Goal: Navigation & Orientation: Find specific page/section

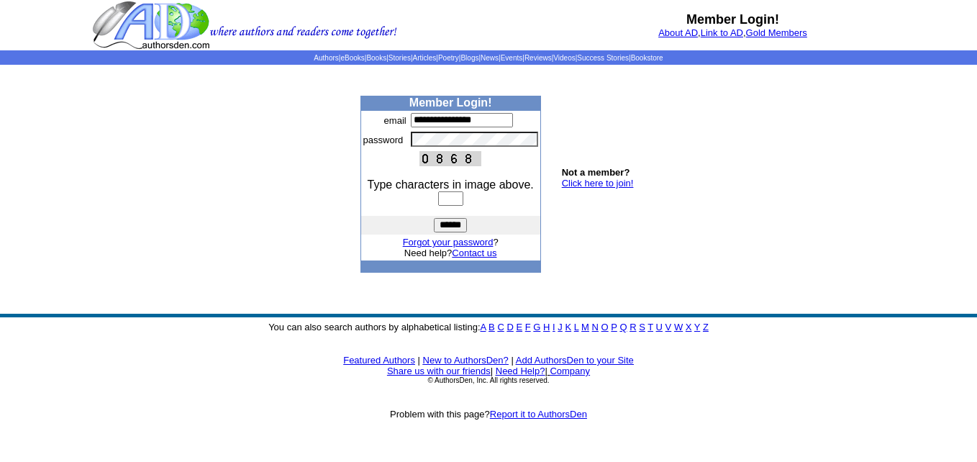
click at [442, 197] on input "text" at bounding box center [450, 198] width 25 height 14
type input "****"
click at [454, 224] on input "******" at bounding box center [450, 225] width 33 height 14
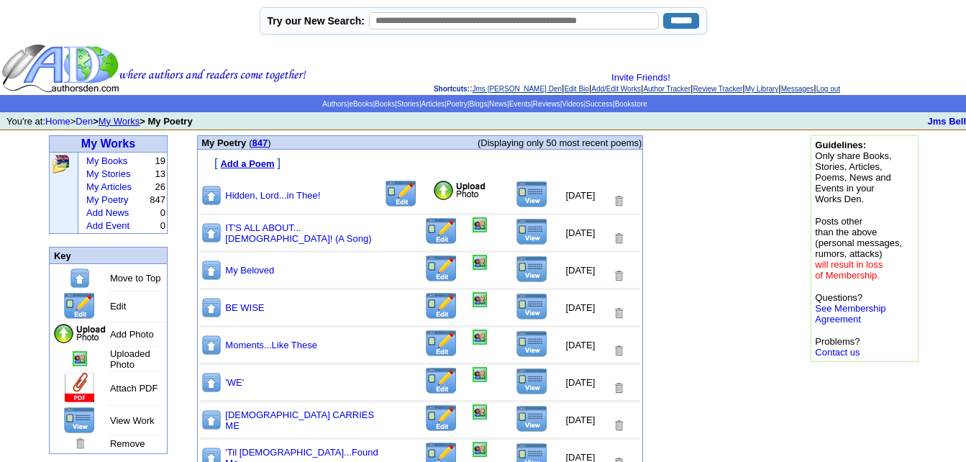
click at [432, 195] on img at bounding box center [459, 191] width 55 height 22
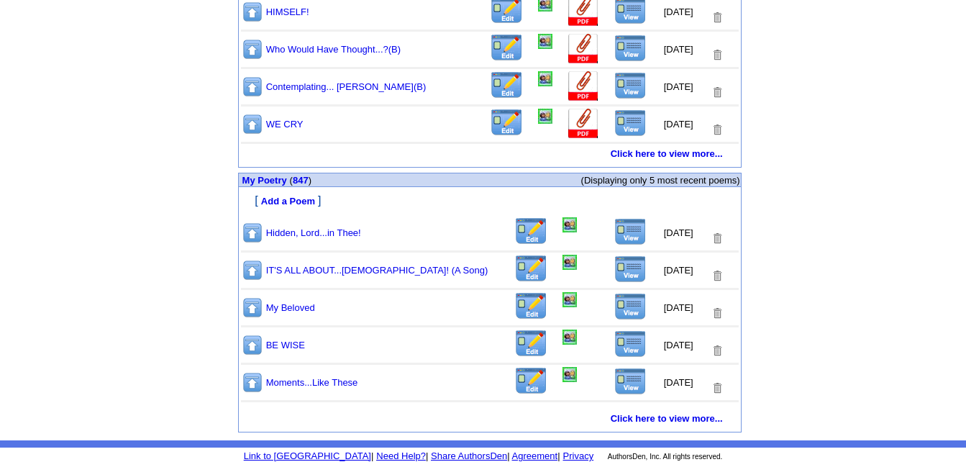
scroll to position [745, 0]
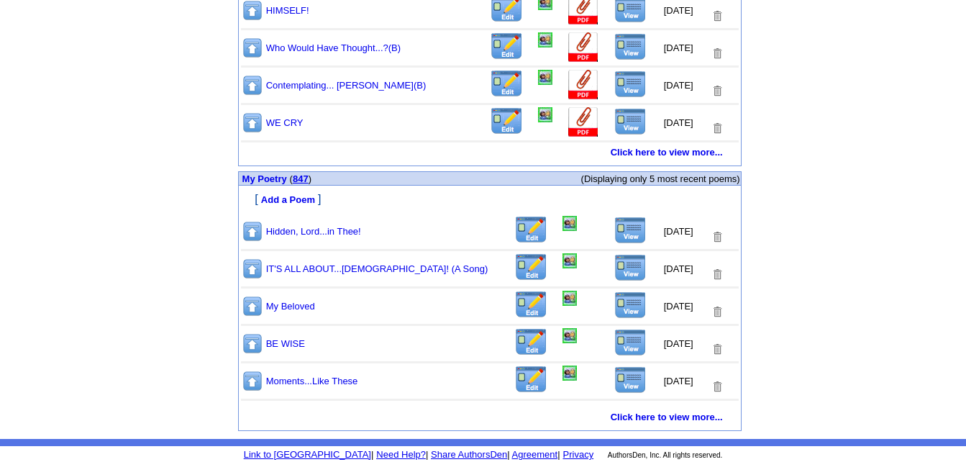
click at [307, 178] on link "847" at bounding box center [301, 178] width 16 height 11
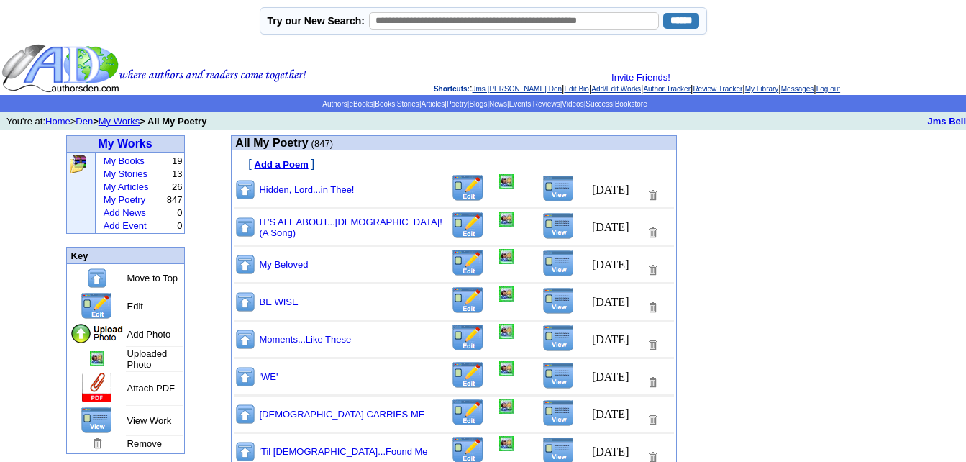
click at [552, 190] on img at bounding box center [558, 188] width 32 height 27
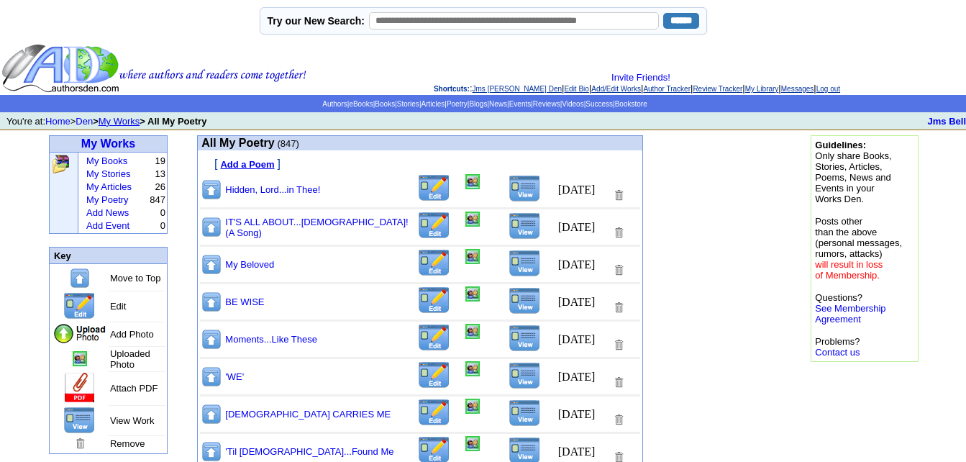
click at [465, 186] on img at bounding box center [472, 181] width 14 height 15
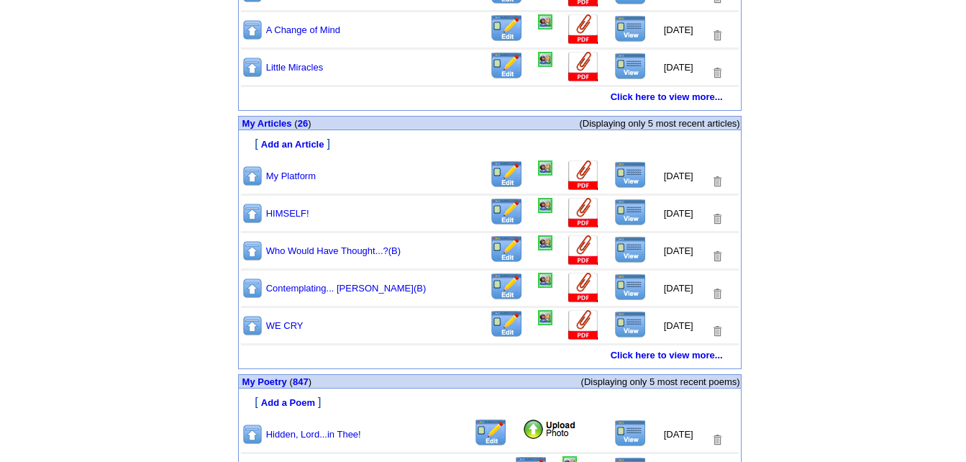
scroll to position [647, 0]
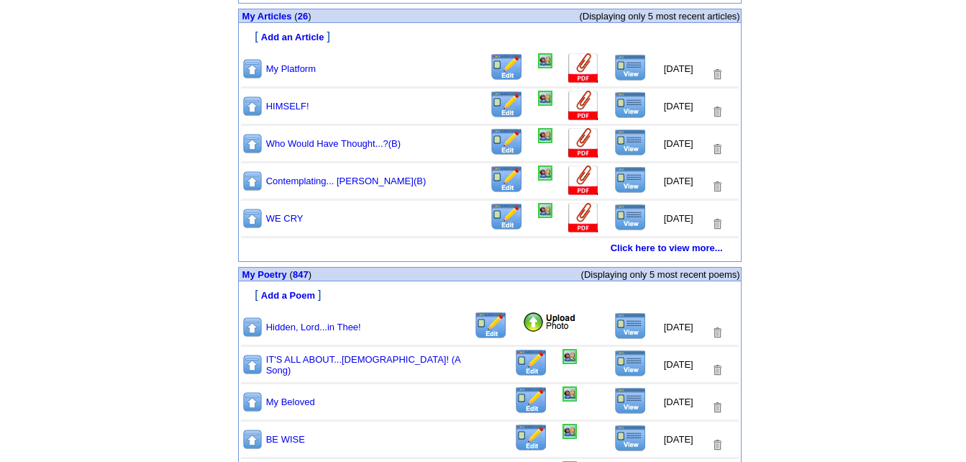
click at [522, 326] on img at bounding box center [549, 323] width 55 height 22
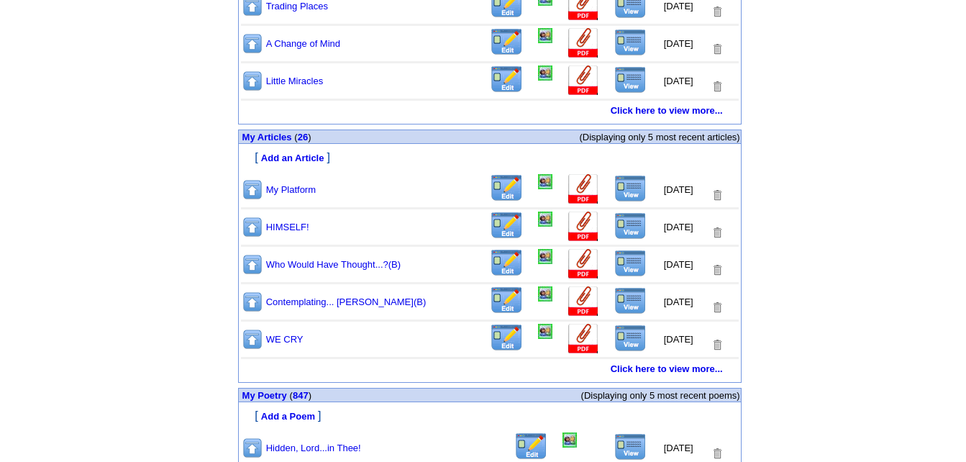
scroll to position [647, 0]
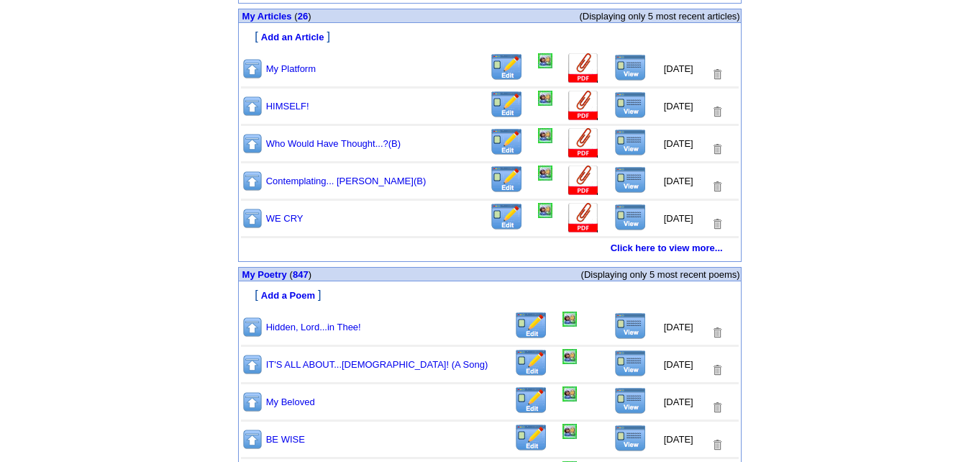
click at [618, 328] on img at bounding box center [630, 325] width 32 height 27
click at [563, 322] on img at bounding box center [570, 319] width 14 height 15
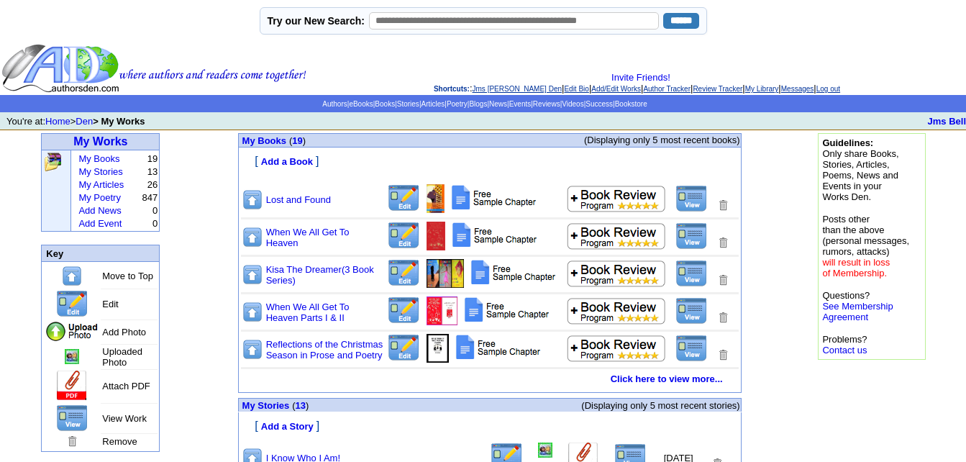
drag, startPoint x: 950, startPoint y: 0, endPoint x: 960, endPoint y: 186, distance: 185.9
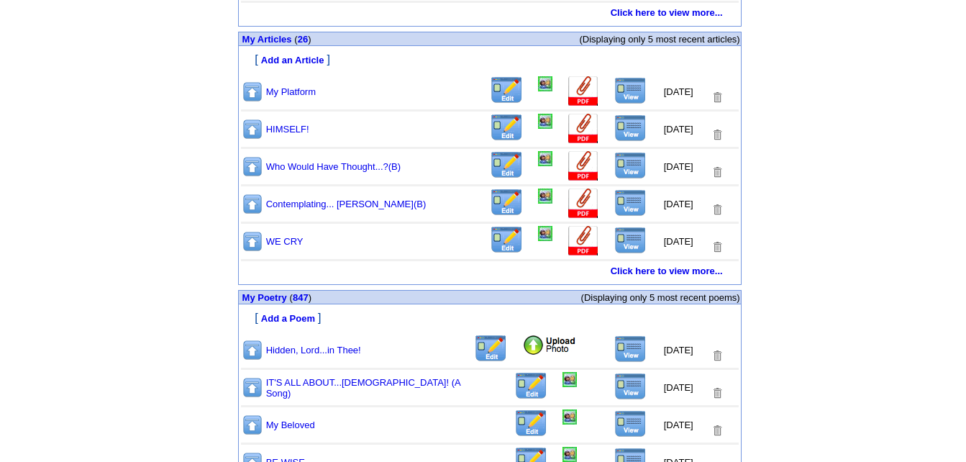
scroll to position [647, 0]
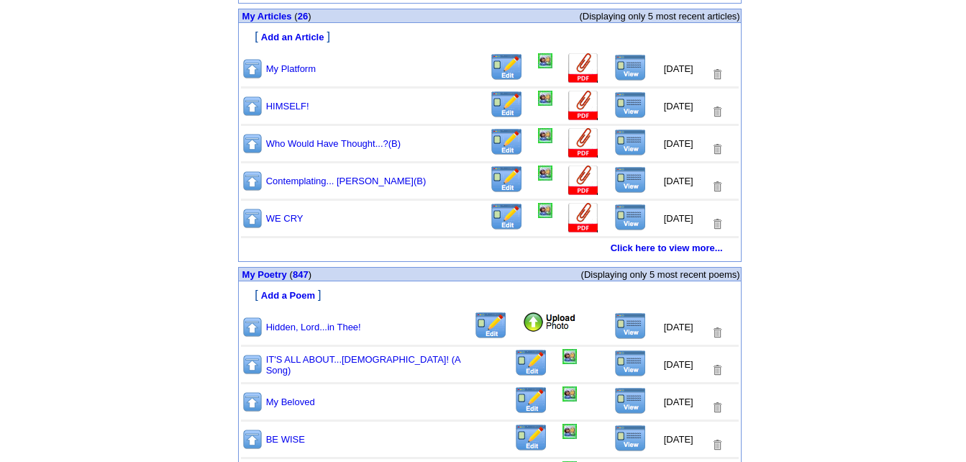
click at [523, 327] on img at bounding box center [549, 323] width 55 height 22
